Goal: Navigation & Orientation: Go to known website

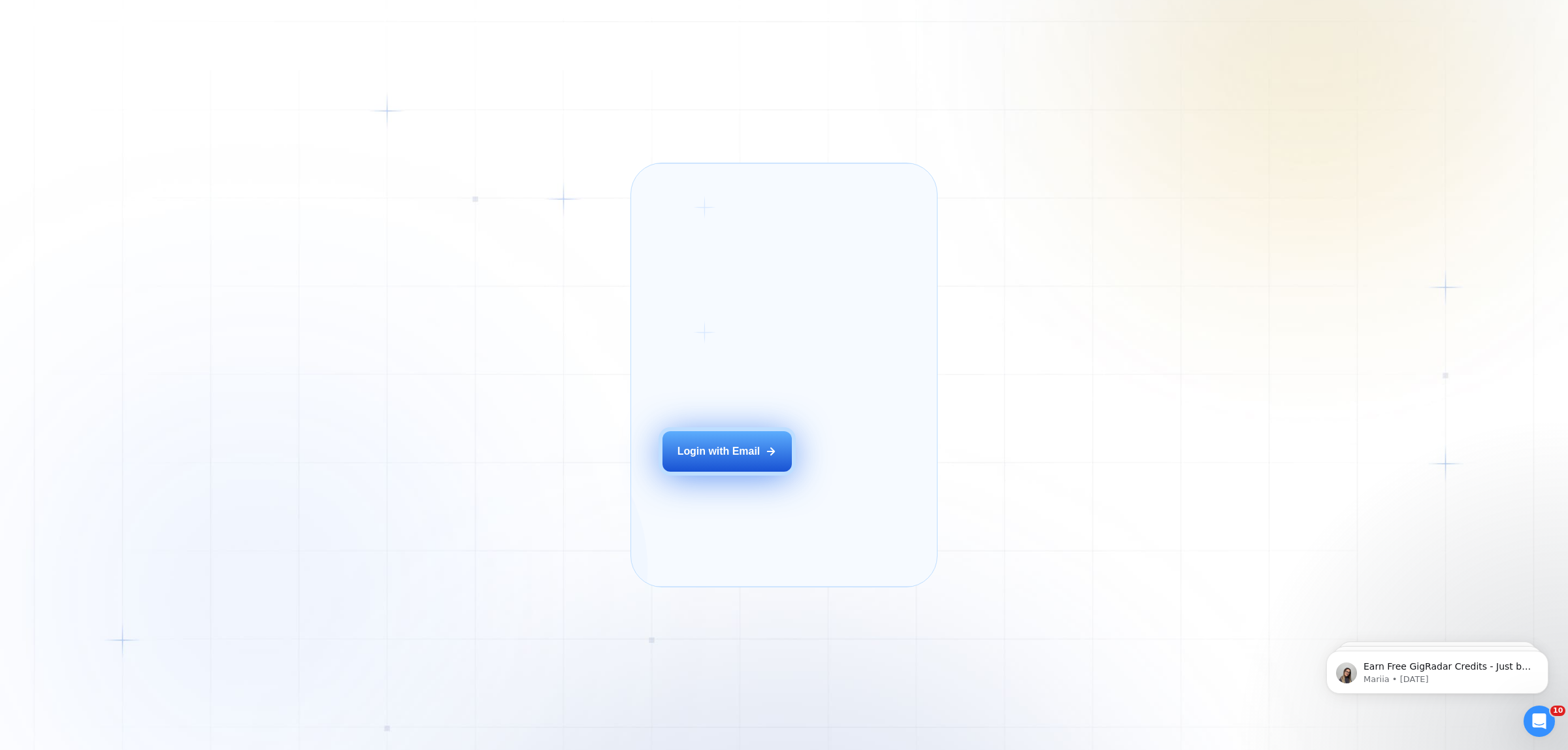
click at [724, 459] on div "Login with Email" at bounding box center [718, 451] width 83 height 14
